Goal: Task Accomplishment & Management: Use online tool/utility

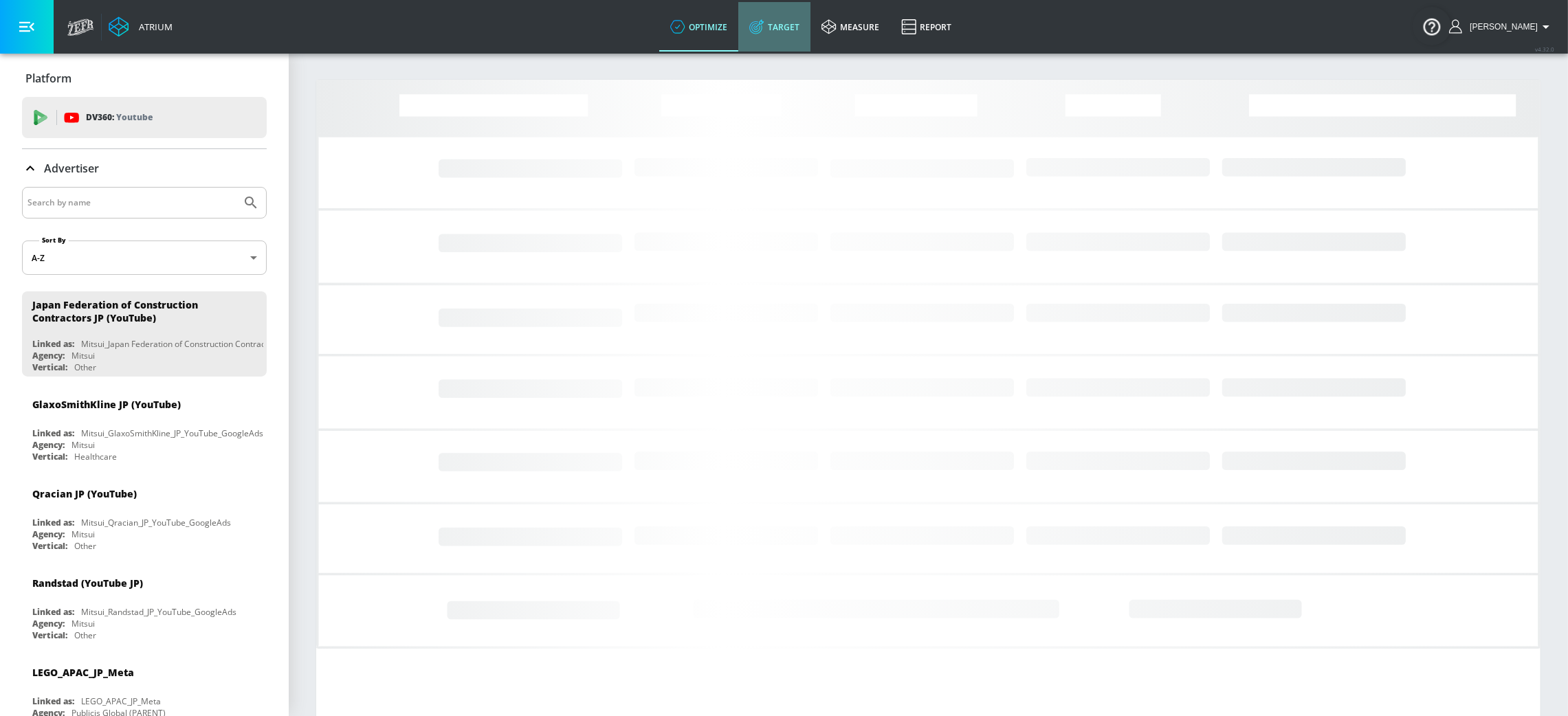
click at [810, 39] on link "Target" at bounding box center [774, 27] width 72 height 49
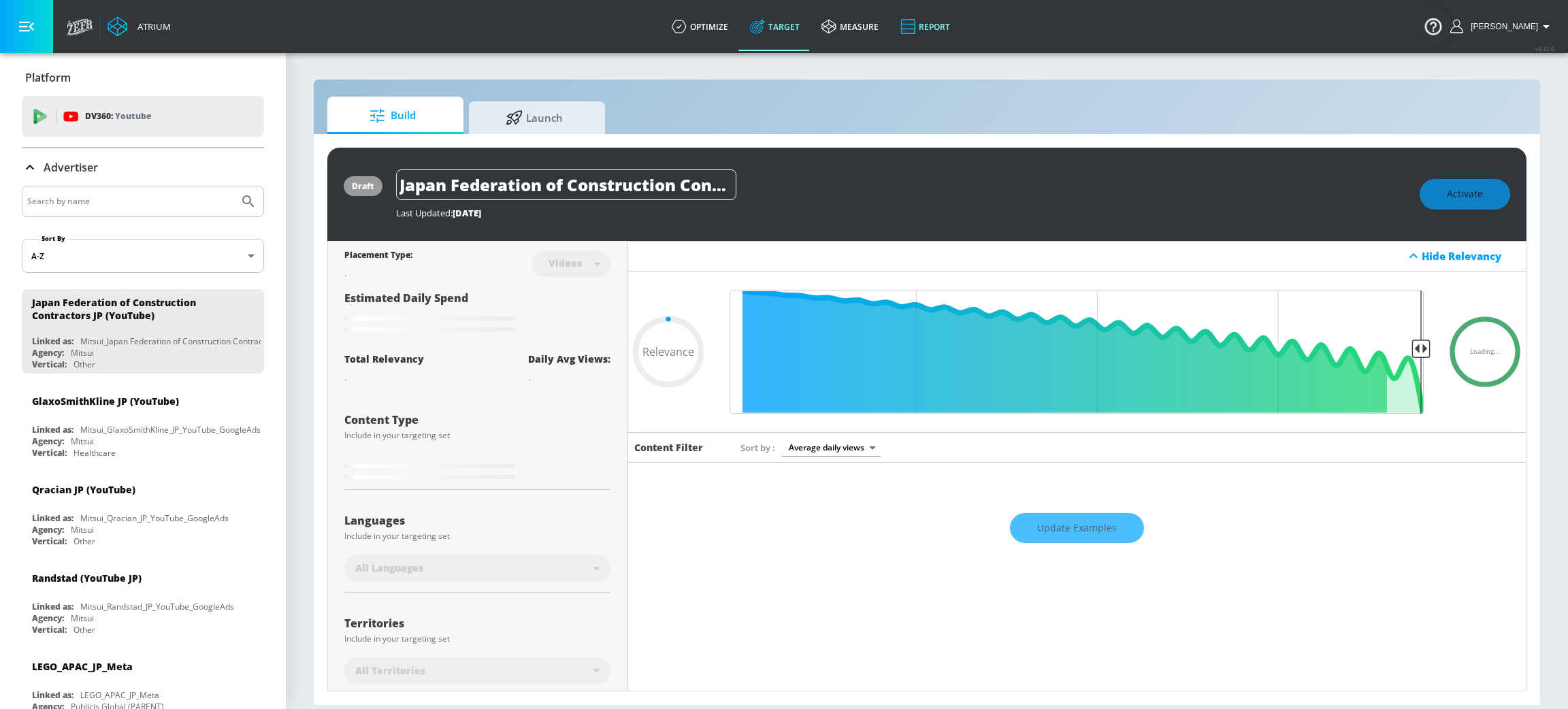
type input "0.6"
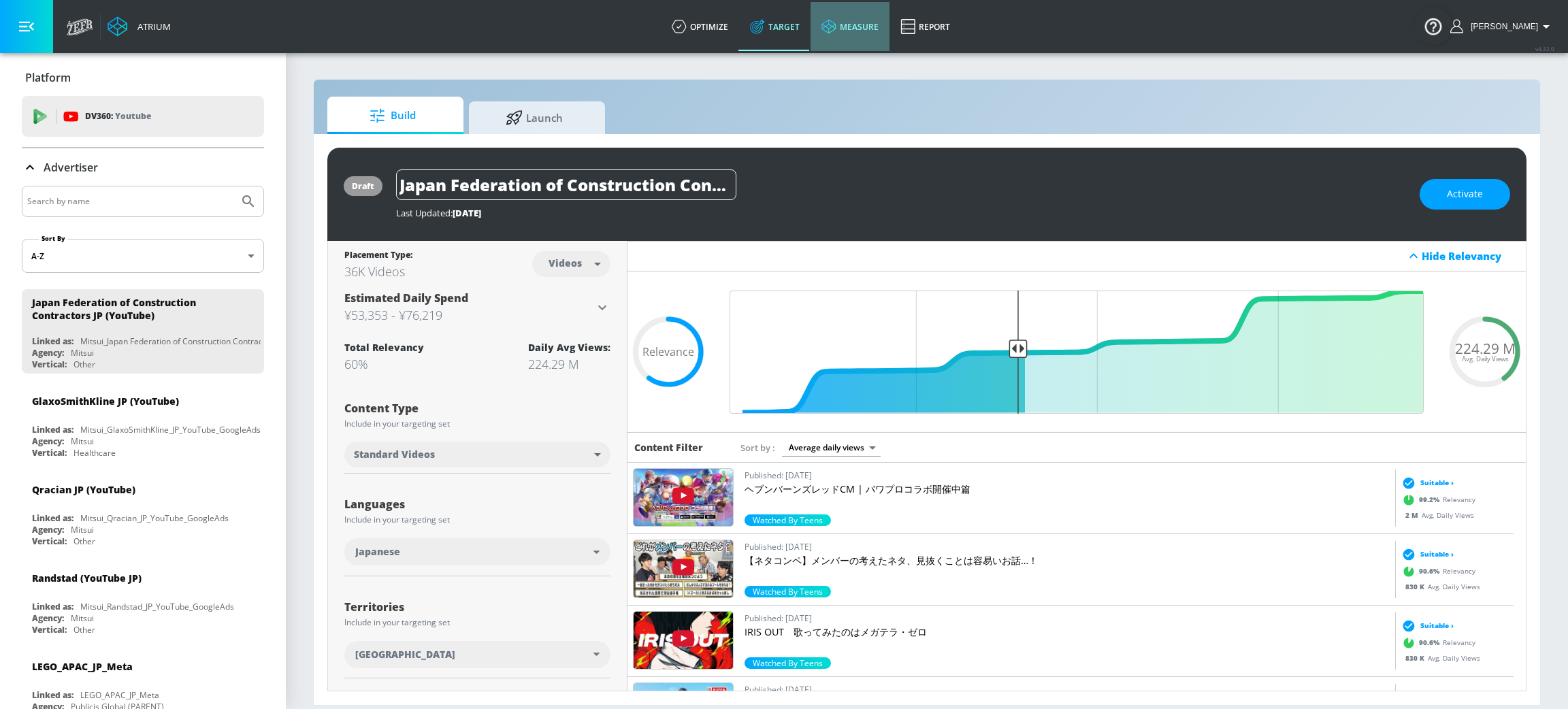
click at [876, 11] on link "measure" at bounding box center [850, 27] width 79 height 49
